Goal: Task Accomplishment & Management: Complete application form

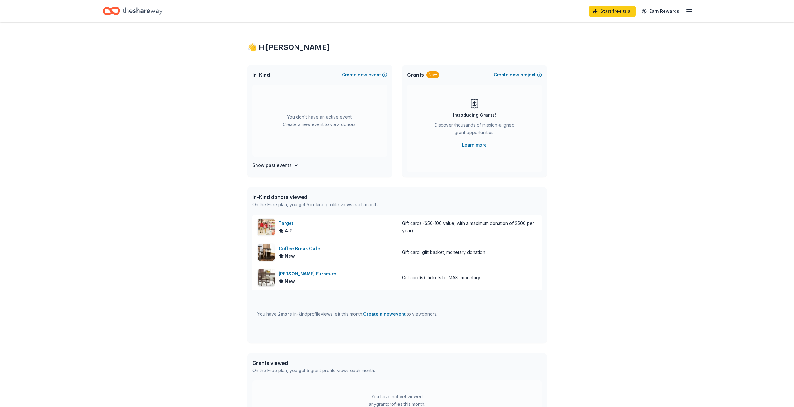
click at [211, 60] on div "👋 Hi Rosa In-Kind Create new event You don't have an active event. Create a new…" at bounding box center [397, 240] width 794 height 436
click at [704, 144] on div "👋 Hi Rosa In-Kind Create new event You don't have an active event. Create a new…" at bounding box center [397, 240] width 794 height 436
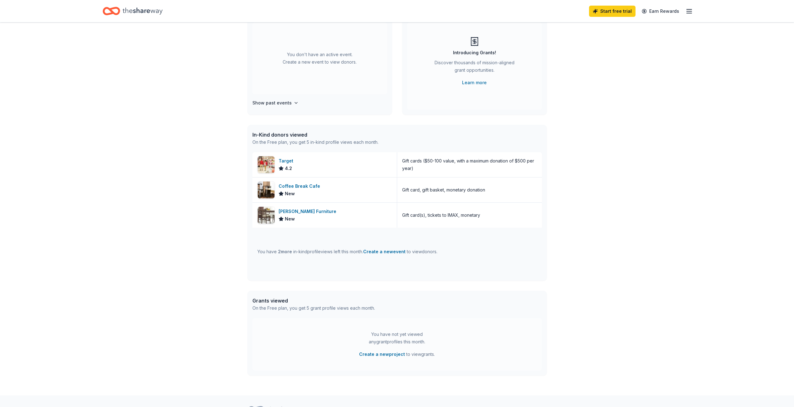
scroll to position [94, 0]
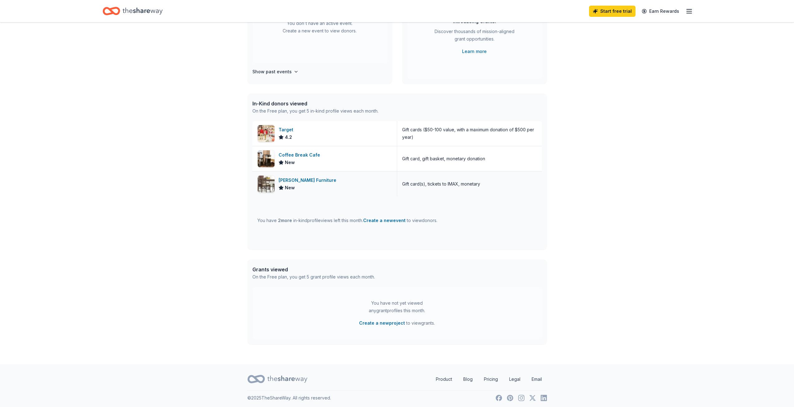
click at [459, 186] on div "Gift card(s), tickets to IMAX, monetary" at bounding box center [441, 183] width 78 height 7
click at [302, 178] on div "Jordan's Furniture" at bounding box center [309, 180] width 60 height 7
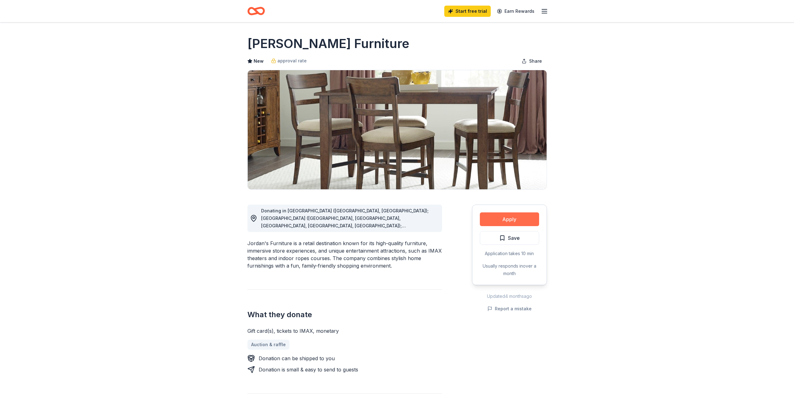
click at [522, 217] on button "Apply" at bounding box center [509, 219] width 59 height 14
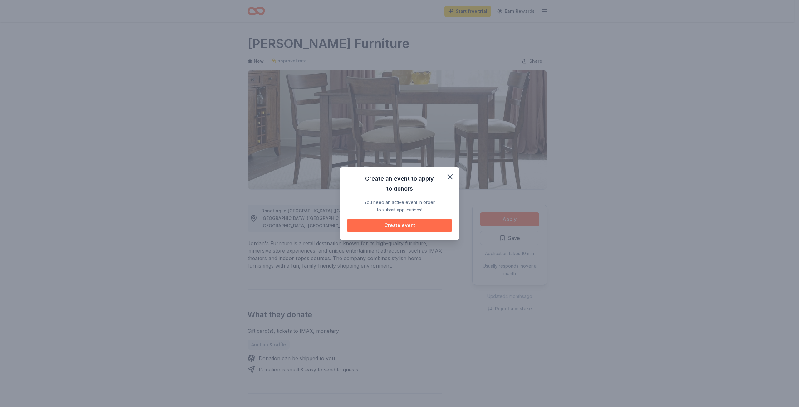
click at [432, 223] on button "Create event" at bounding box center [399, 226] width 105 height 14
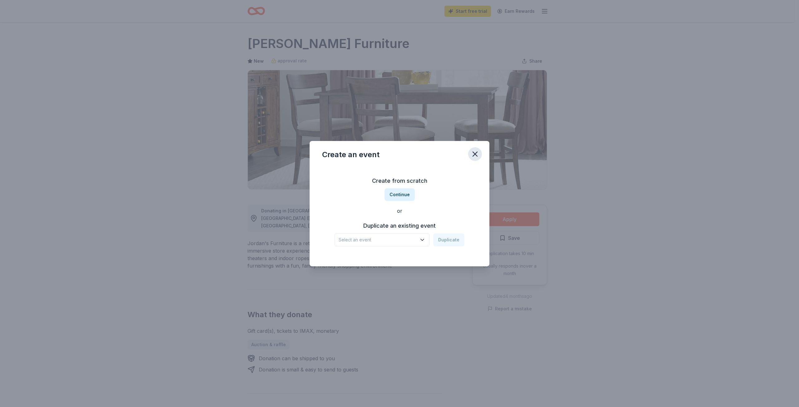
click at [475, 153] on icon "button" at bounding box center [475, 154] width 9 height 9
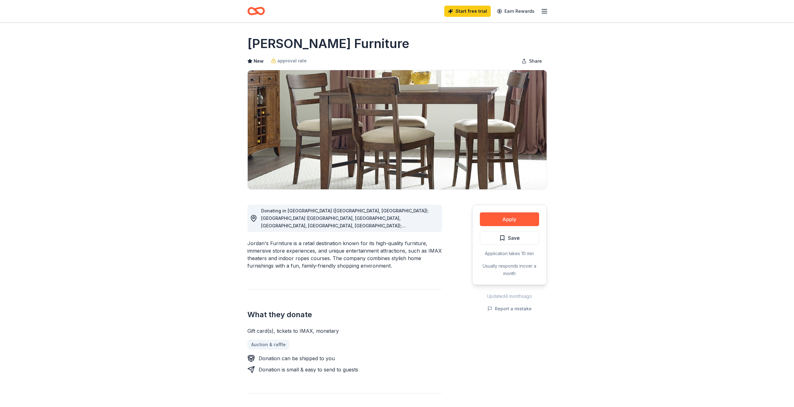
click at [543, 9] on line "button" at bounding box center [544, 9] width 5 height 0
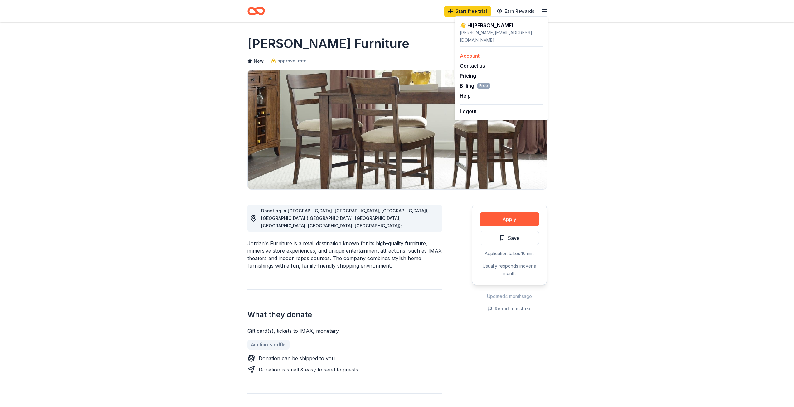
click at [476, 53] on link "Account" at bounding box center [470, 56] width 20 height 6
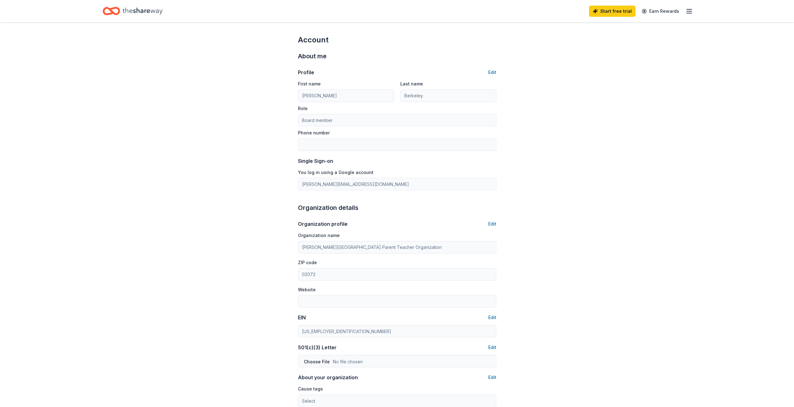
click at [140, 9] on icon "Home" at bounding box center [143, 11] width 40 height 13
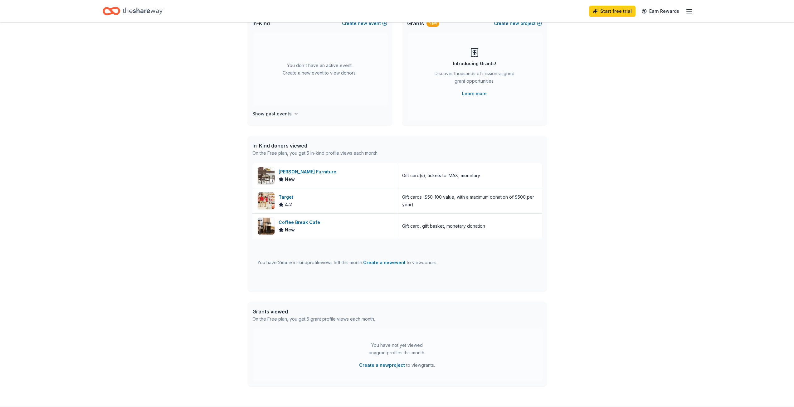
scroll to position [62, 0]
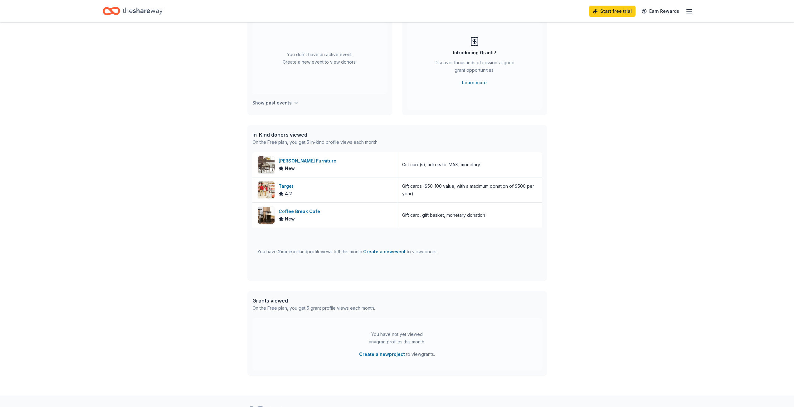
click at [287, 101] on h4 "Show past events" at bounding box center [271, 102] width 39 height 7
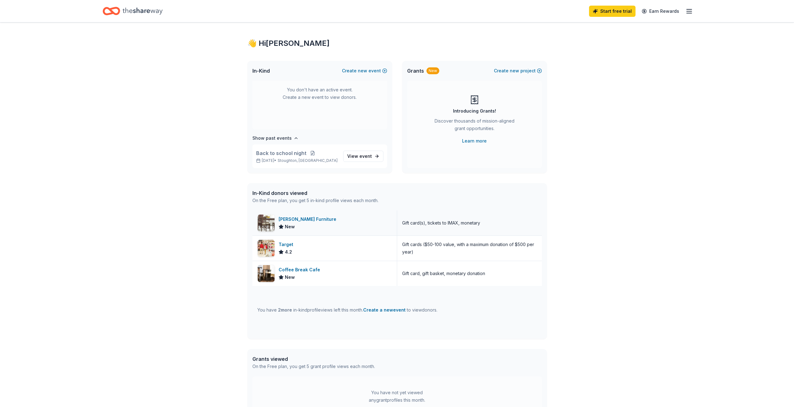
scroll to position [0, 0]
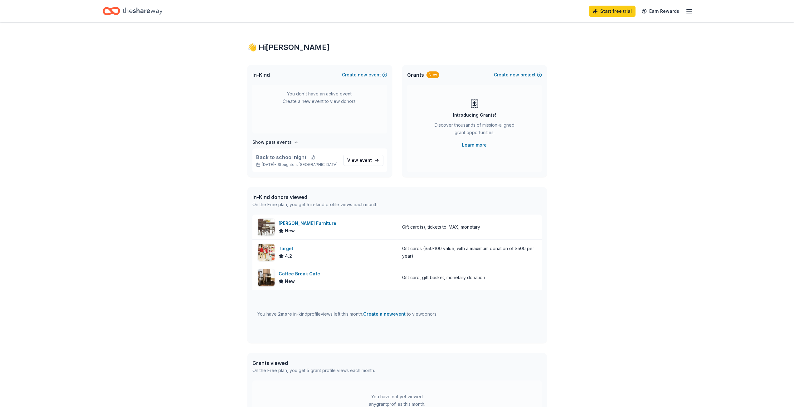
click at [687, 12] on icon "button" at bounding box center [688, 10] width 7 height 7
click at [584, 184] on div "👋 Hi [PERSON_NAME] In-Kind Create new event You don't have an active event. Cre…" at bounding box center [397, 240] width 794 height 436
click at [158, 11] on icon "Home" at bounding box center [143, 10] width 40 height 7
click at [132, 5] on icon "Home" at bounding box center [143, 11] width 40 height 13
click at [572, 146] on div "👋 Hi [PERSON_NAME] In-Kind Create new event You don't have an active event. Cre…" at bounding box center [397, 240] width 794 height 436
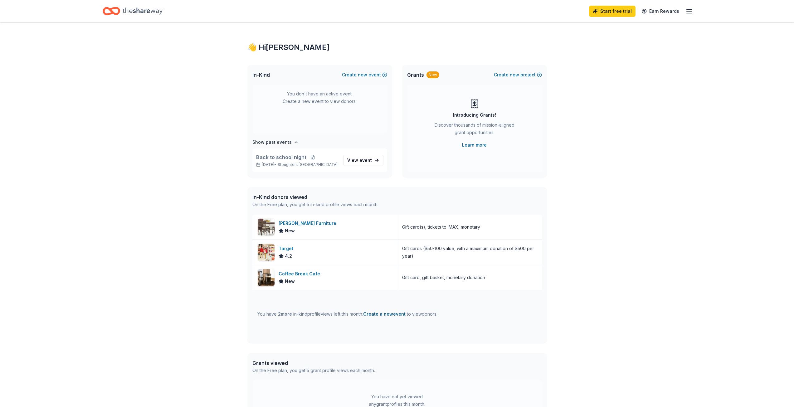
click at [378, 314] on button "Create a new event" at bounding box center [384, 313] width 42 height 7
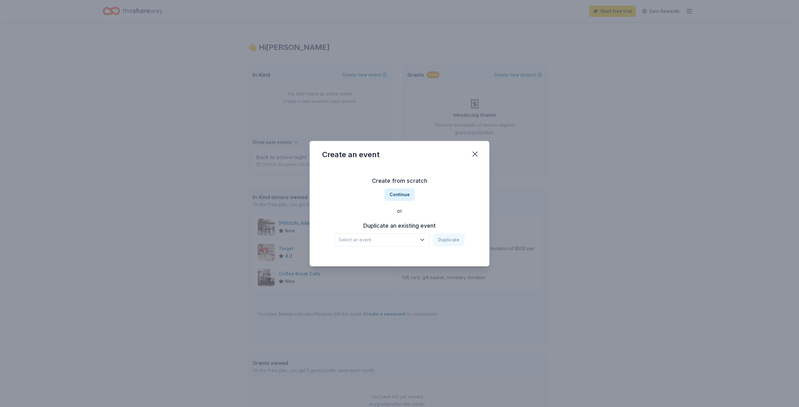
click at [411, 240] on span "Select an event" at bounding box center [378, 239] width 78 height 7
click at [411, 238] on span "Select an event" at bounding box center [378, 239] width 78 height 7
click at [401, 192] on button "Continue" at bounding box center [399, 194] width 30 height 12
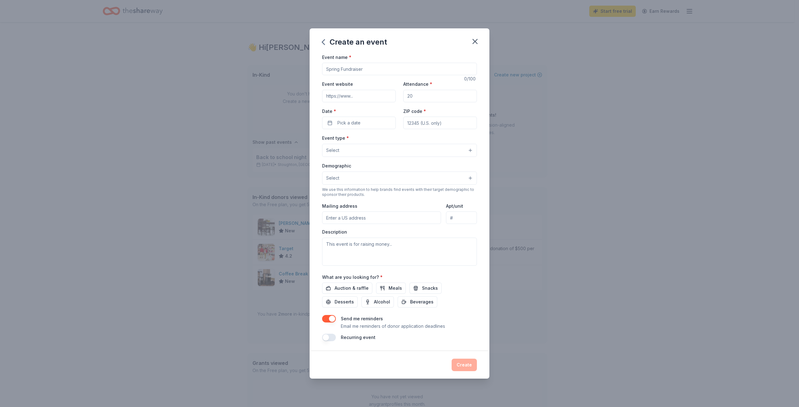
click at [372, 68] on input "Event name *" at bounding box center [399, 69] width 155 height 12
click at [349, 70] on input "Event name *" at bounding box center [399, 69] width 155 height 12
type input "[DATE] Read-A-Thon Fundraiser"
click at [429, 97] on input "Attendance *" at bounding box center [440, 96] width 74 height 12
type input "300"
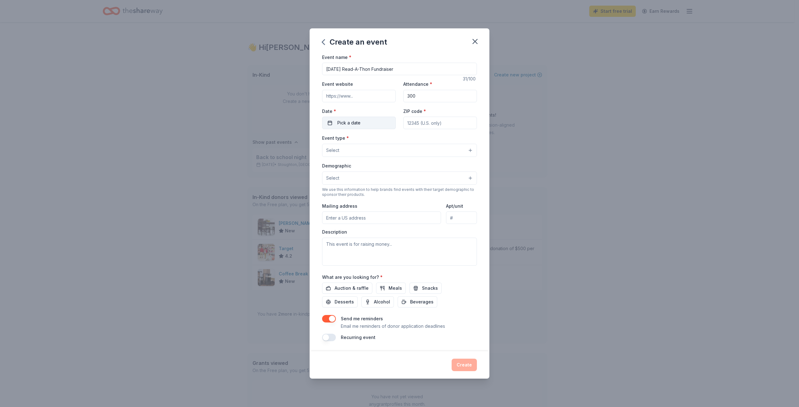
click at [381, 125] on button "Pick a date" at bounding box center [359, 123] width 74 height 12
click at [396, 140] on button "Go to next month" at bounding box center [392, 139] width 9 height 9
click at [395, 140] on button "Go to next month" at bounding box center [392, 139] width 9 height 9
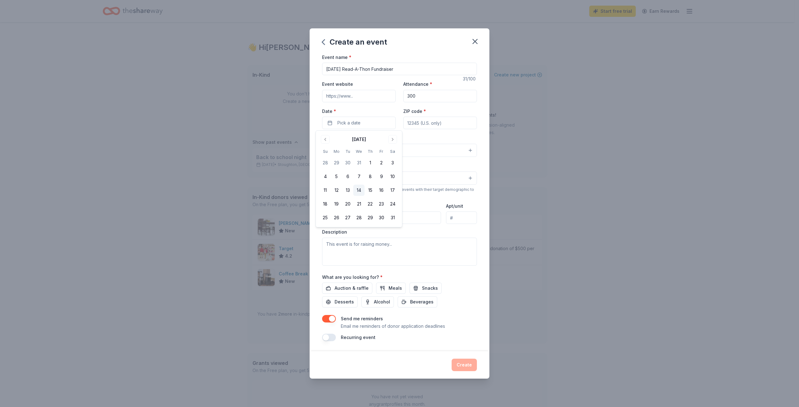
click at [359, 191] on button "14" at bounding box center [358, 190] width 11 height 11
click at [360, 202] on button "21" at bounding box center [358, 203] width 11 height 11
click at [359, 191] on button "14" at bounding box center [358, 190] width 11 height 11
click at [370, 190] on button "15" at bounding box center [369, 190] width 11 height 11
click at [410, 121] on input "ZIP code *" at bounding box center [440, 123] width 74 height 12
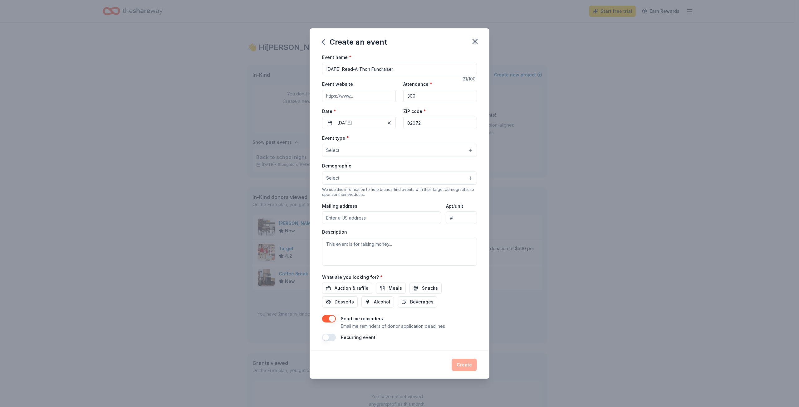
type input "02072"
click at [436, 145] on button "Select" at bounding box center [399, 150] width 155 height 13
click at [412, 166] on span "Fundraiser" at bounding box center [399, 166] width 144 height 8
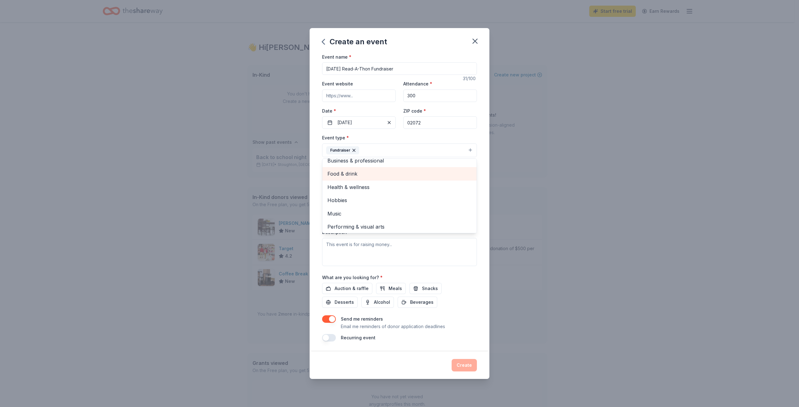
scroll to position [7, 0]
click at [480, 195] on div "Event name * [DATE] Read-A-Thon Fundraiser 31 /100 Event website Attendance * 3…" at bounding box center [400, 202] width 180 height 299
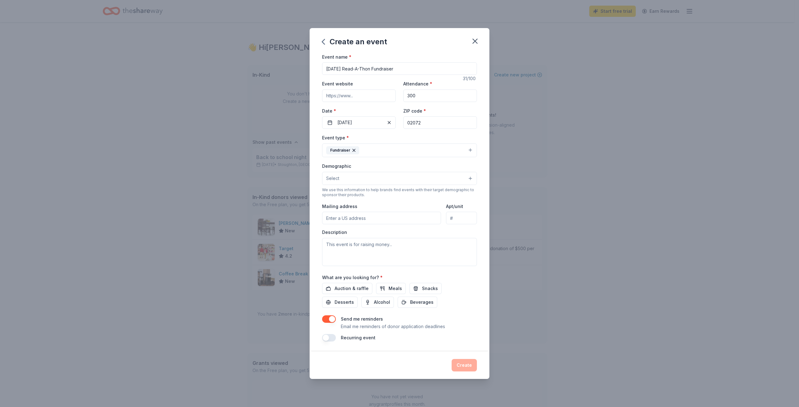
click at [369, 181] on button "Select" at bounding box center [399, 178] width 155 height 13
click at [364, 239] on span "0-10 yrs" at bounding box center [399, 241] width 144 height 8
click at [482, 275] on div "Event name * [DATE] Read-A-Thon Fundraiser 31 /100 Event website Attendance * 3…" at bounding box center [400, 203] width 180 height 300
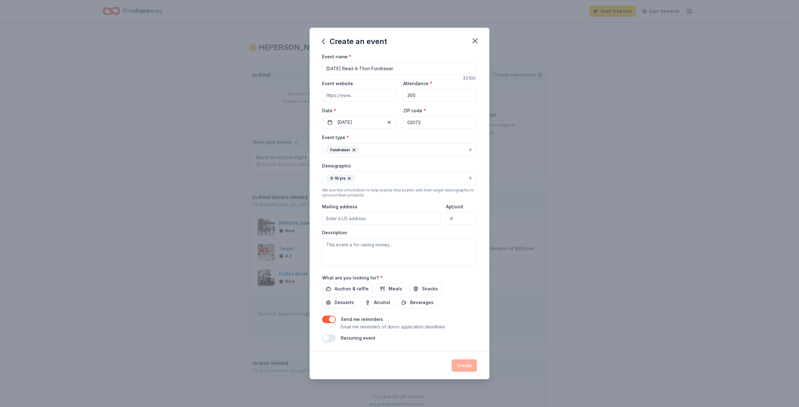
click at [437, 180] on button "0-10 yrs" at bounding box center [399, 179] width 155 height 14
click at [400, 197] on span "All genders" at bounding box center [399, 195] width 144 height 8
click at [483, 219] on div "Event name * [DATE] Read-A-Thon Fundraiser 31 /100 Event website Attendance * 3…" at bounding box center [400, 203] width 180 height 300
click at [343, 219] on input "Mailing address" at bounding box center [381, 218] width 119 height 12
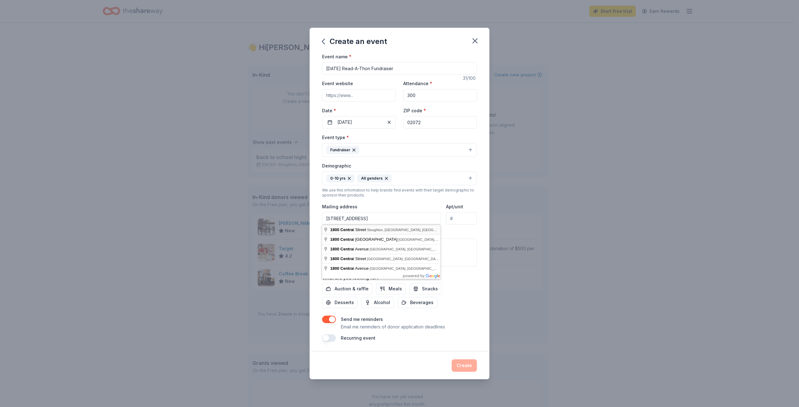
type input "[STREET_ADDRESS]"
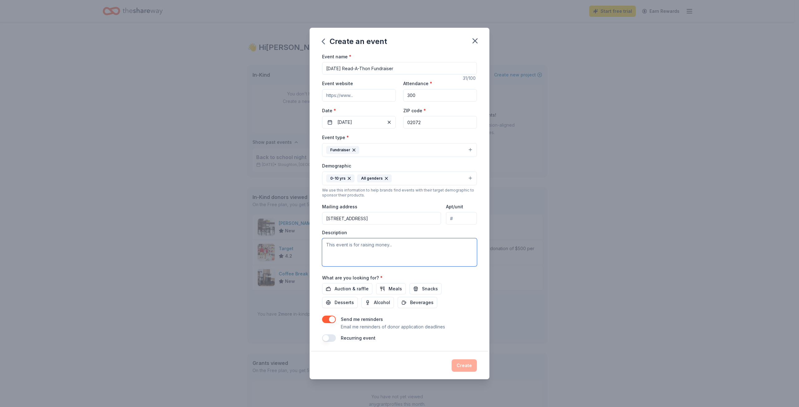
click at [367, 247] on textarea at bounding box center [399, 252] width 155 height 28
click at [356, 252] on textarea at bounding box center [399, 252] width 155 height 28
click at [359, 285] on button "Auction & raffle" at bounding box center [347, 288] width 50 height 11
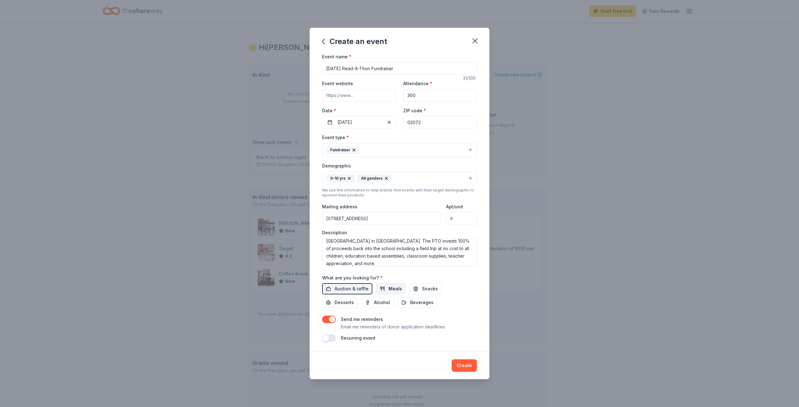
click at [383, 288] on button "Meals" at bounding box center [391, 288] width 30 height 11
click at [423, 287] on span "Snacks" at bounding box center [430, 288] width 16 height 7
click at [354, 299] on span "Desserts" at bounding box center [343, 302] width 19 height 7
click at [374, 303] on span "Alcohol" at bounding box center [382, 302] width 16 height 7
click at [398, 307] on button "Beverages" at bounding box center [418, 302] width 40 height 11
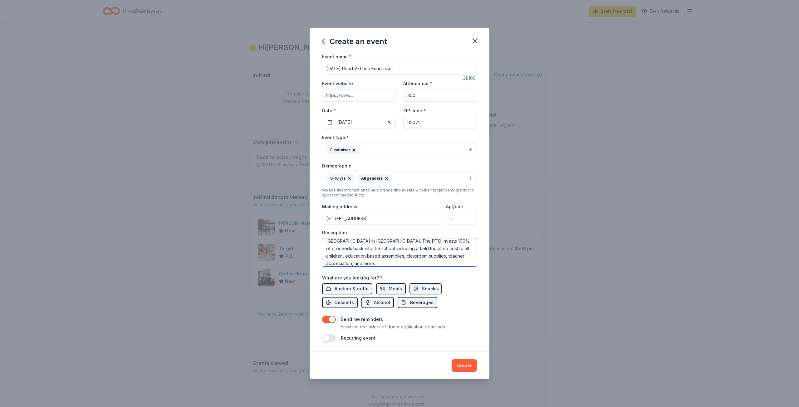
click at [398, 266] on textarea "This event is to raise funds for the PTO of the [PERSON_NAME][GEOGRAPHIC_DATA] …" at bounding box center [399, 252] width 155 height 28
drag, startPoint x: 412, startPoint y: 263, endPoint x: 407, endPoint y: 264, distance: 6.0
click at [407, 264] on textarea "This event is to raise funds for the PTO of the [PERSON_NAME][GEOGRAPHIC_DATA] …" at bounding box center [399, 252] width 155 height 28
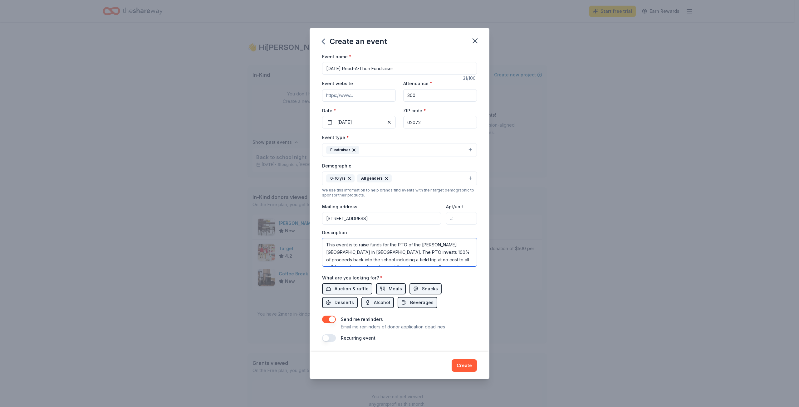
drag, startPoint x: 347, startPoint y: 263, endPoint x: 313, endPoint y: 227, distance: 49.0
click at [313, 227] on div "Event name * [DATE] Read-A-Thon Fundraiser 31 /100 Event website Attendance * 3…" at bounding box center [400, 203] width 180 height 300
paste textarea "will raise funds for the PTO of [PERSON_NAME][GEOGRAPHIC_DATA] in [GEOGRAPHIC_D…"
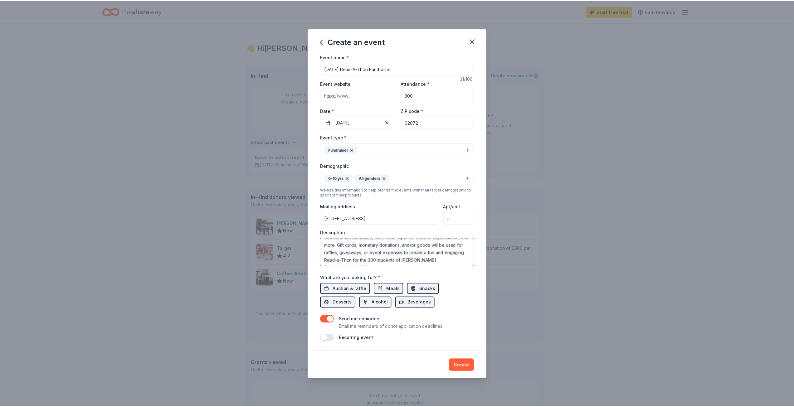
scroll to position [37, 0]
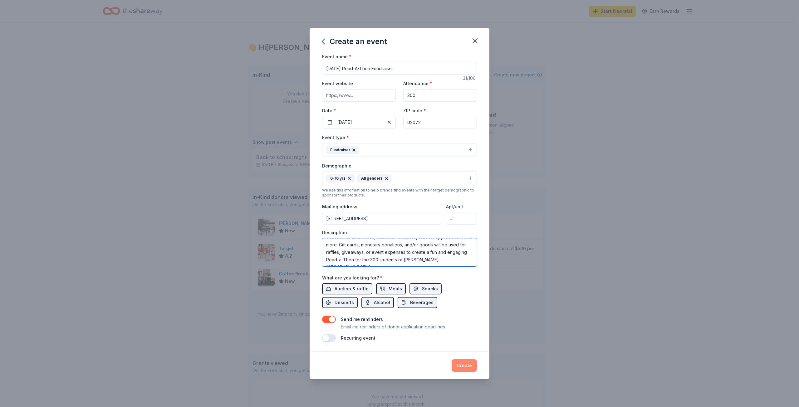
type textarea "This event will raise funds for the PTO of [PERSON_NAME][GEOGRAPHIC_DATA] in [G…"
click at [470, 364] on button "Create" at bounding box center [463, 365] width 25 height 12
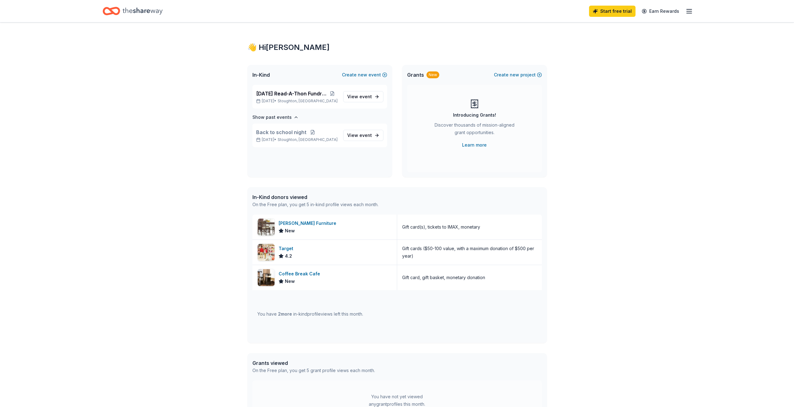
scroll to position [0, 0]
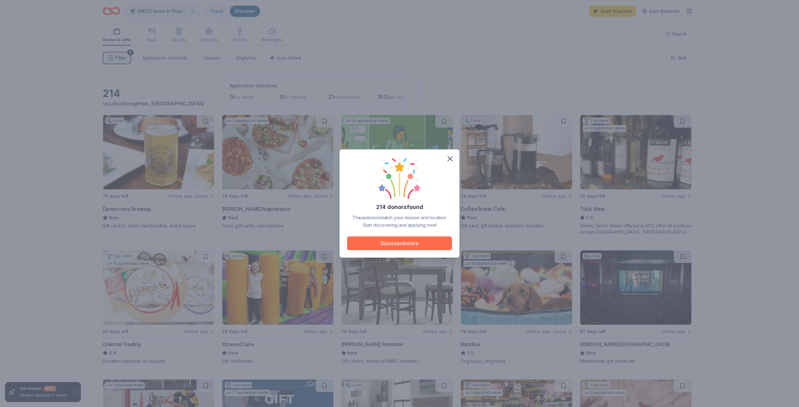
click at [420, 245] on button "Discover donors" at bounding box center [399, 244] width 105 height 14
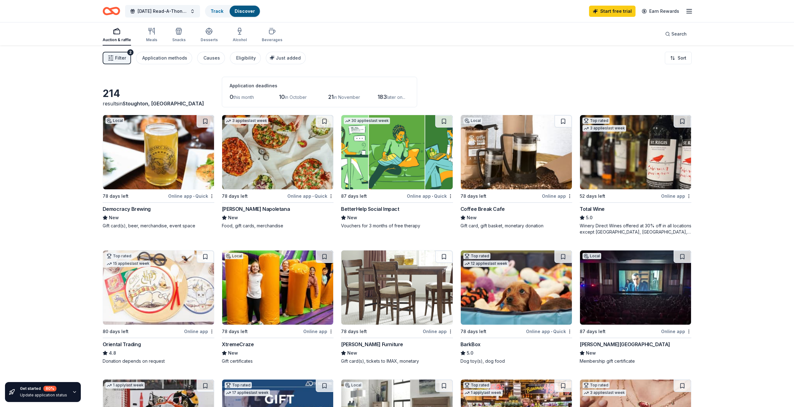
click at [269, 212] on div "[PERSON_NAME] Napoletana" at bounding box center [256, 208] width 68 height 7
click at [518, 162] on img at bounding box center [516, 152] width 111 height 74
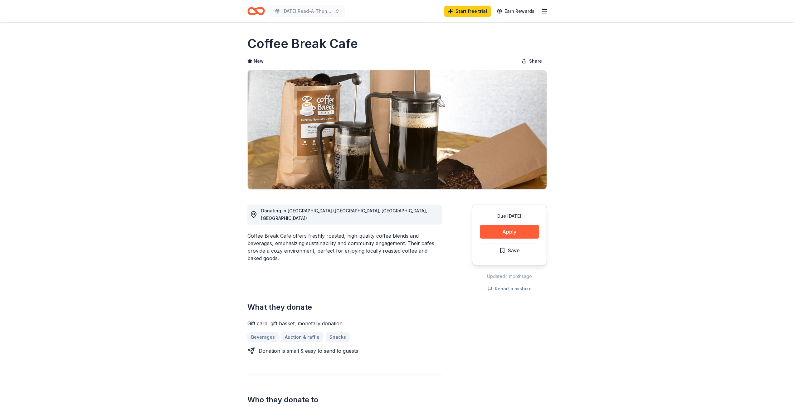
click at [283, 210] on span "Donating in MA (Hyde Park, Milton, Quincy)" at bounding box center [344, 214] width 166 height 13
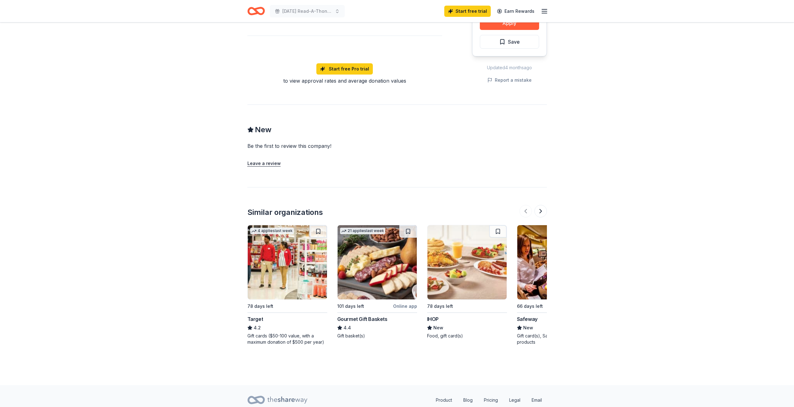
scroll to position [406, 0]
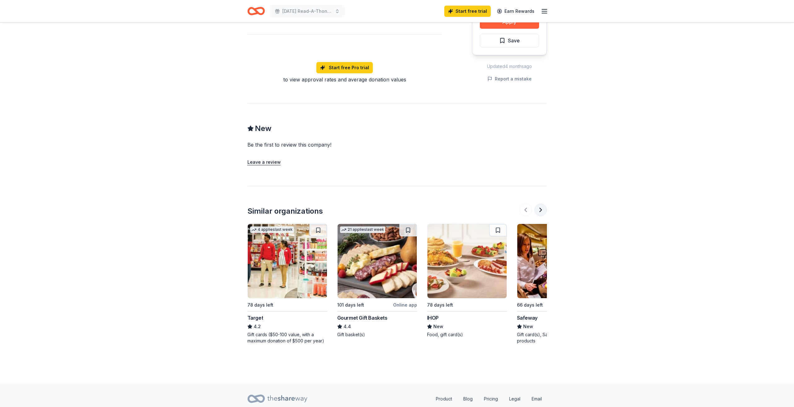
click at [545, 206] on button at bounding box center [540, 210] width 12 height 12
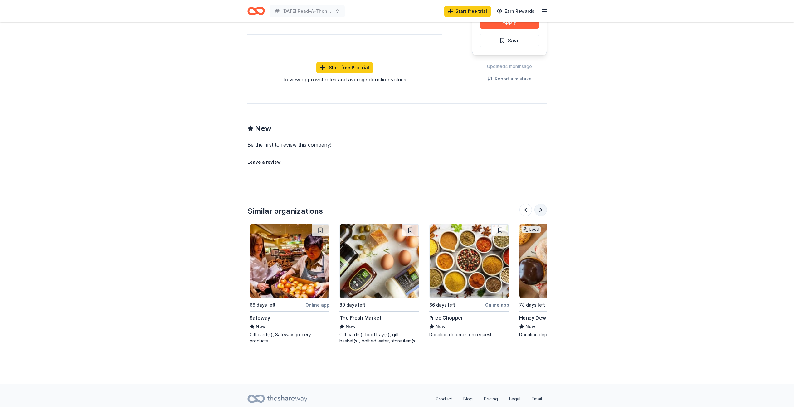
scroll to position [0, 270]
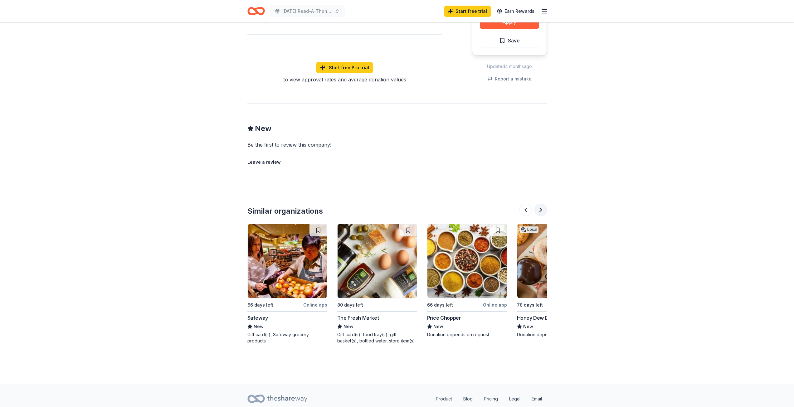
click at [544, 206] on button at bounding box center [540, 210] width 12 height 12
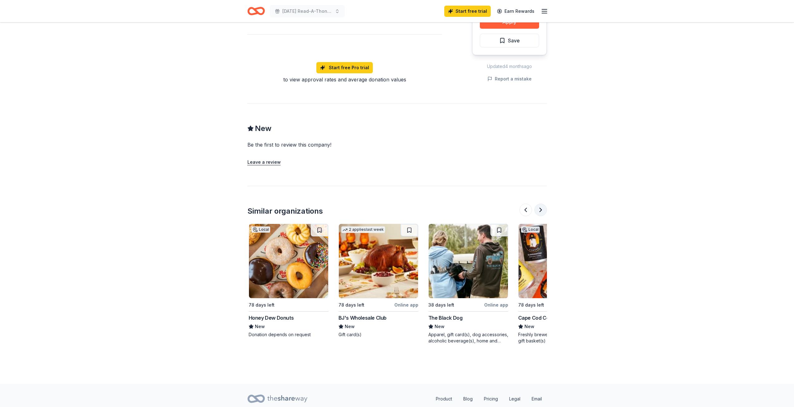
scroll to position [0, 539]
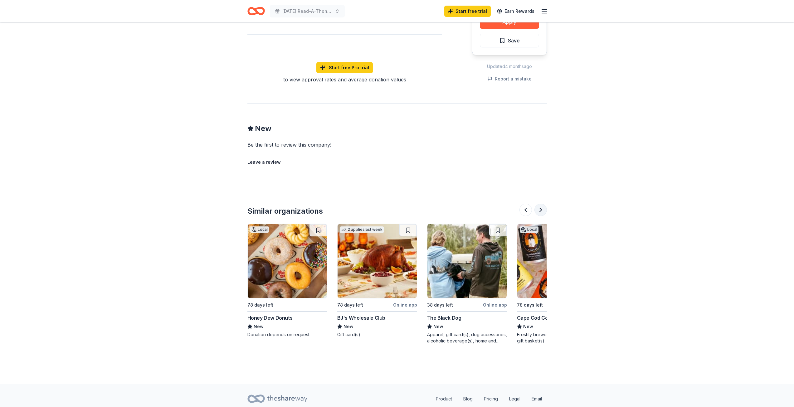
click at [540, 207] on button at bounding box center [540, 210] width 12 height 12
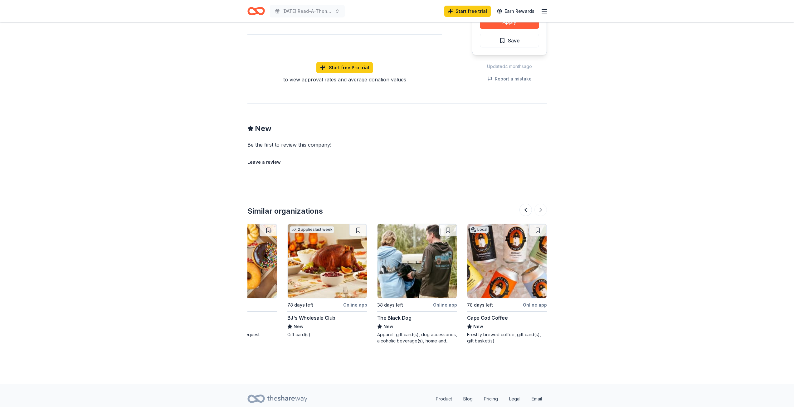
click at [540, 205] on div at bounding box center [533, 210] width 27 height 12
click at [523, 204] on button at bounding box center [526, 210] width 12 height 12
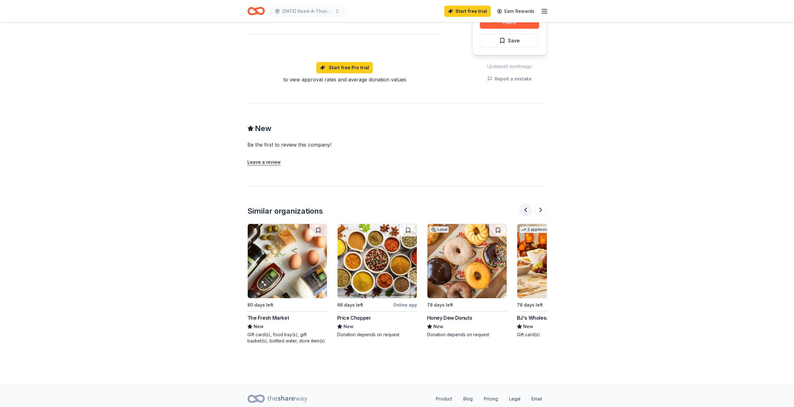
click at [523, 205] on button at bounding box center [526, 210] width 12 height 12
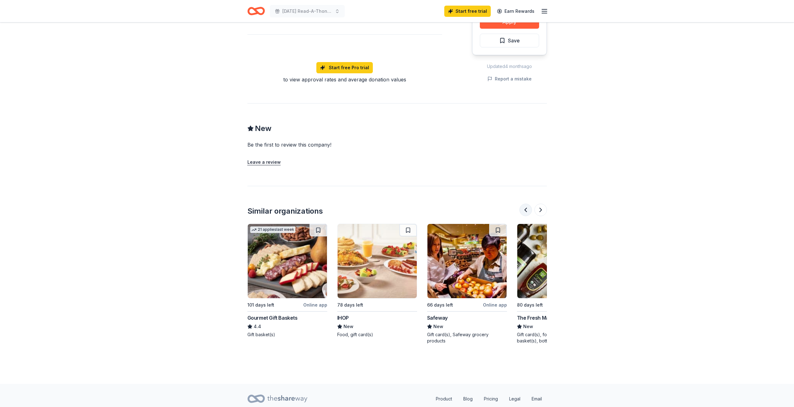
click at [523, 205] on button at bounding box center [526, 210] width 12 height 12
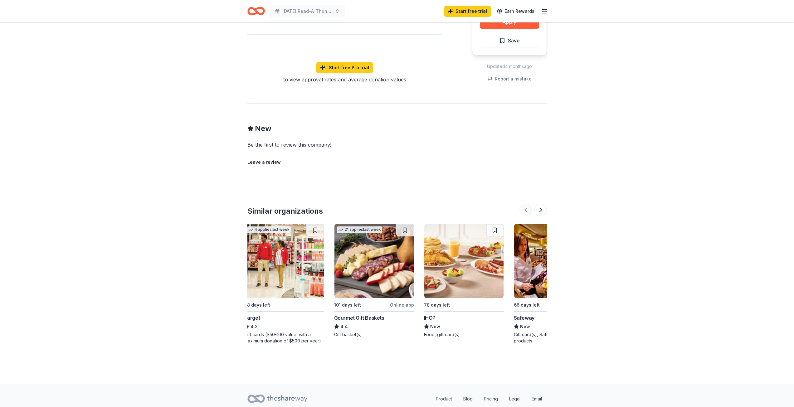
scroll to position [0, 0]
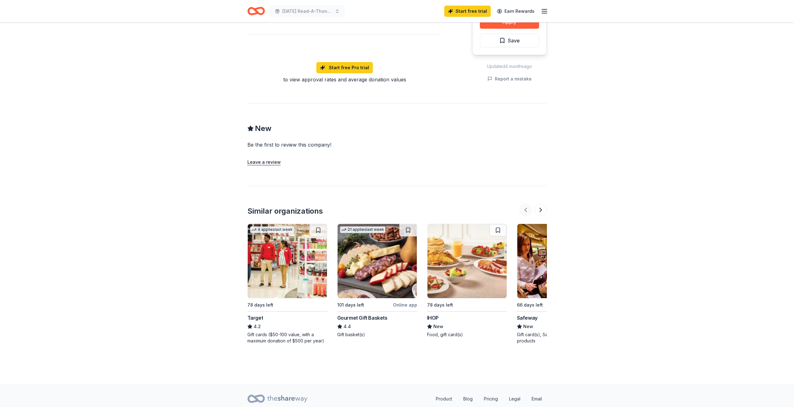
click at [523, 205] on div at bounding box center [533, 210] width 27 height 12
click at [400, 206] on div "Similar organizations" at bounding box center [397, 211] width 300 height 10
